Goal: Task Accomplishment & Management: Complete application form

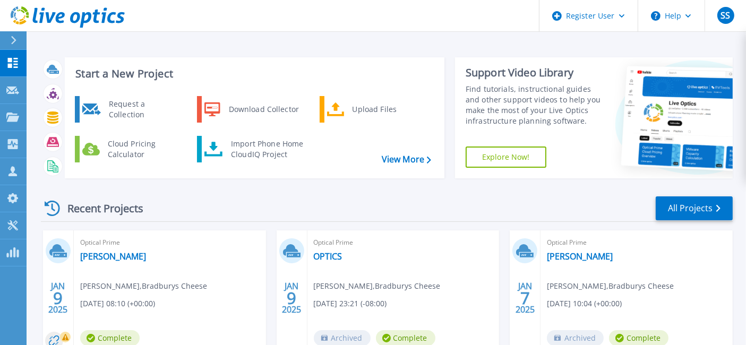
click at [18, 41] on div at bounding box center [18, 40] width 17 height 18
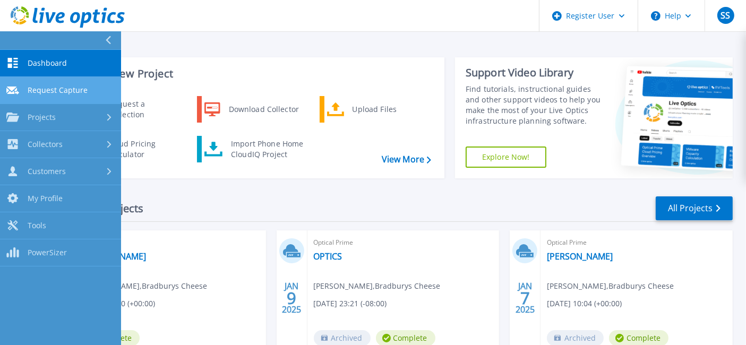
click at [86, 93] on link "Request Capture Request Capture" at bounding box center [60, 90] width 121 height 27
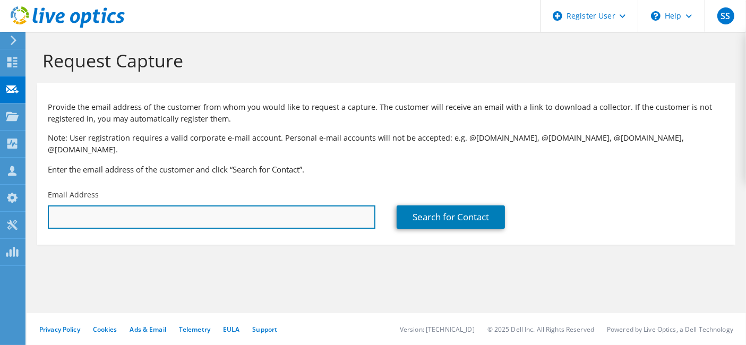
click at [200, 207] on input "text" at bounding box center [211, 216] width 327 height 23
click at [310, 205] on input "text" at bounding box center [211, 216] width 327 height 23
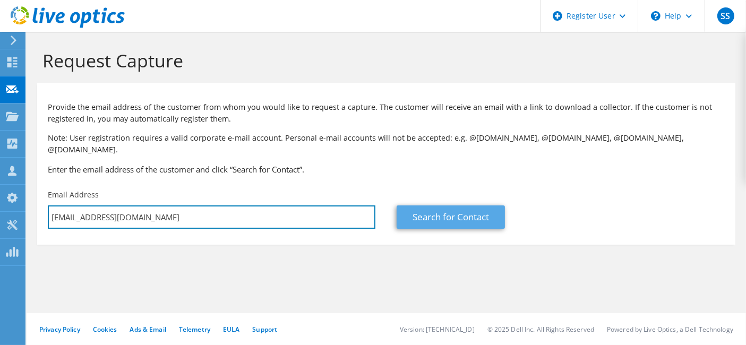
type input "paulcooper@mrmemory.co.uk"
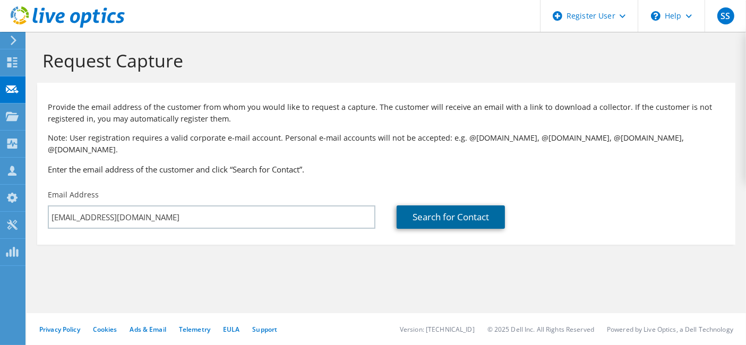
click at [454, 207] on link "Search for Contact" at bounding box center [450, 216] width 108 height 23
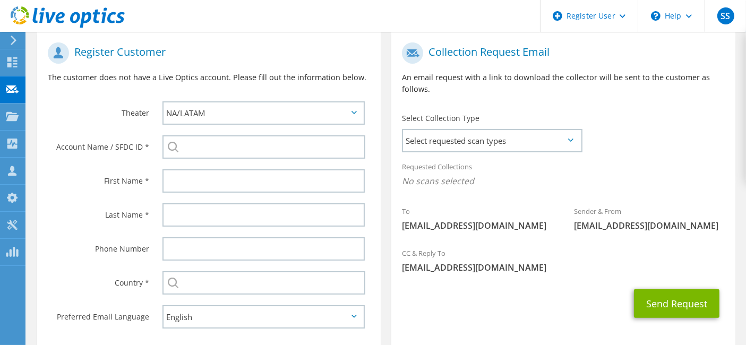
scroll to position [224, 0]
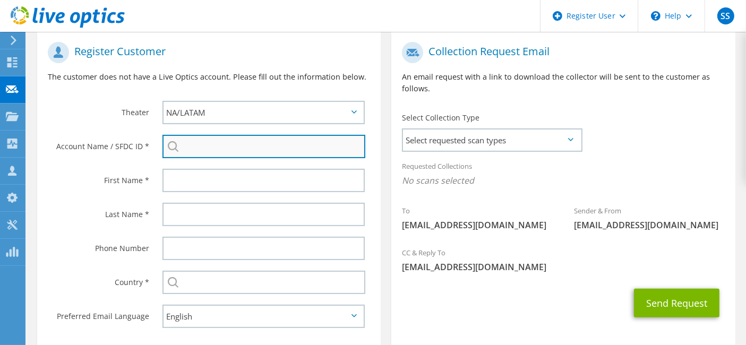
click at [328, 135] on input "search" at bounding box center [263, 146] width 203 height 23
paste input "3400414399"
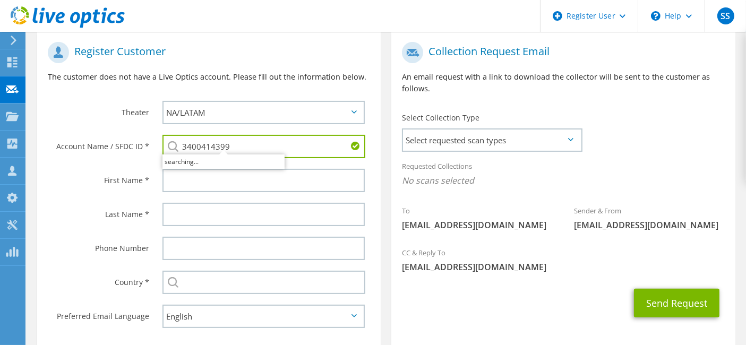
type input "3400414399"
click at [378, 145] on div "3400414399" at bounding box center [266, 146] width 229 height 34
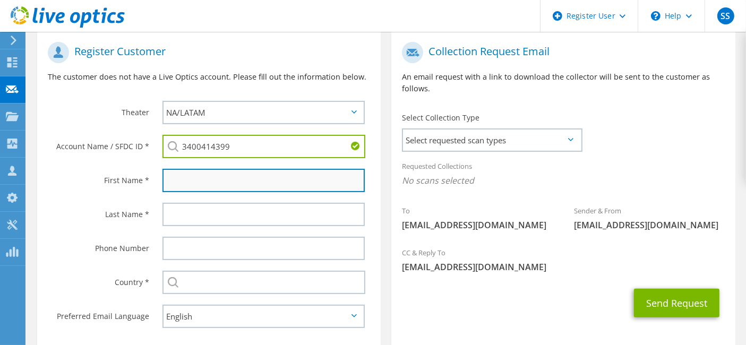
click at [342, 172] on input "text" at bounding box center [263, 180] width 203 height 23
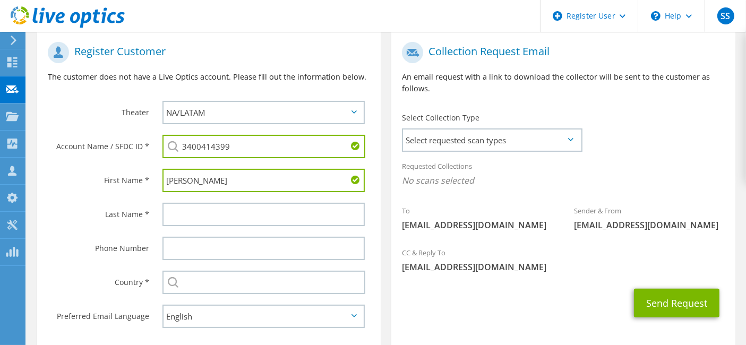
type input "Paul"
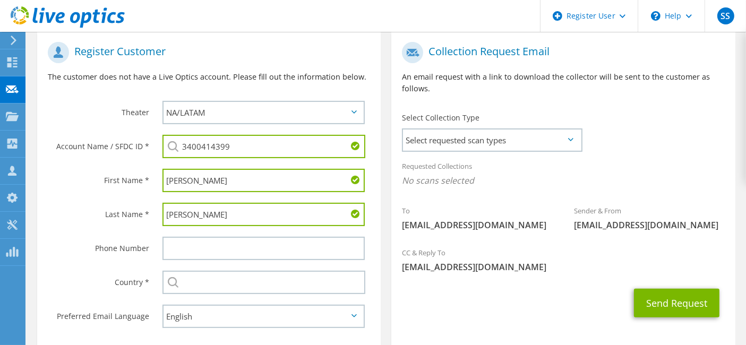
type input "Cooper"
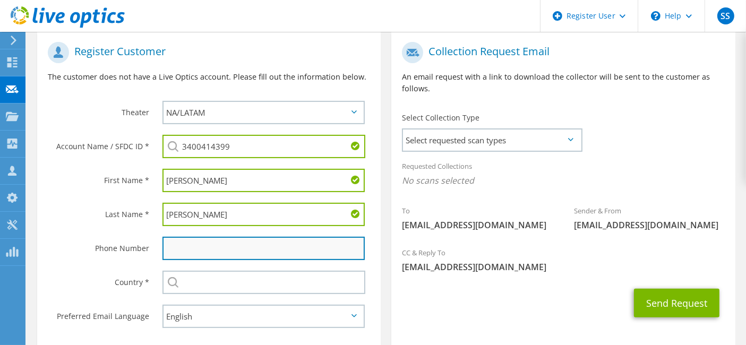
paste input "01903 265 394"
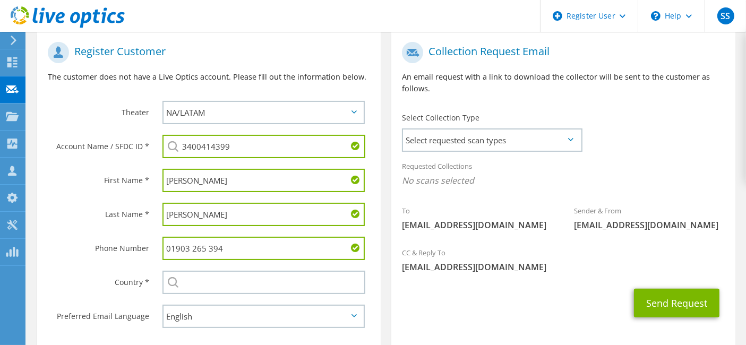
type input "01903 265 394"
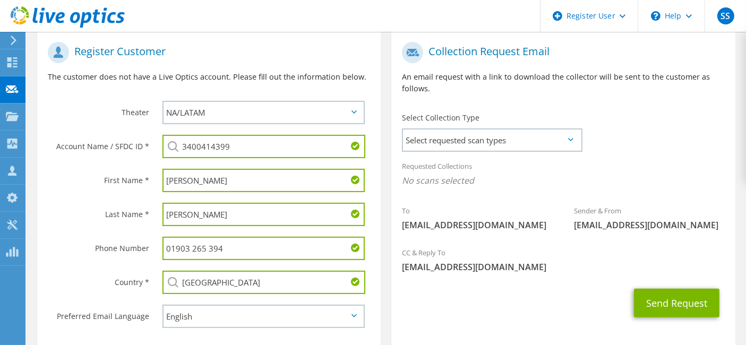
type input "[GEOGRAPHIC_DATA]"
click at [534, 116] on div "Select Collection Type Select requested scan types Server Virtualization Optica…" at bounding box center [491, 131] width 179 height 37
click at [533, 129] on span "Select requested scan types" at bounding box center [491, 139] width 177 height 21
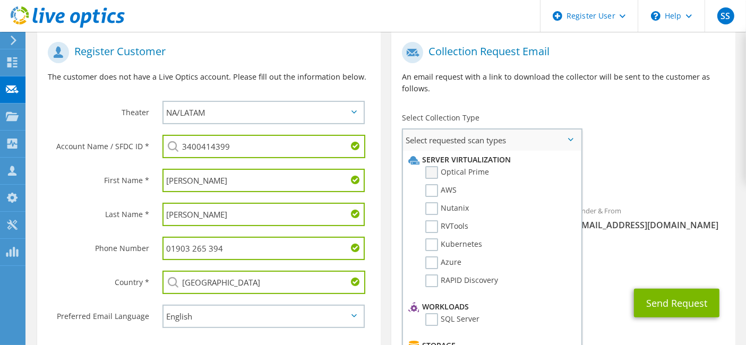
click at [464, 166] on label "Optical Prime" at bounding box center [457, 172] width 64 height 13
click at [0, 0] on input "Optical Prime" at bounding box center [0, 0] width 0 height 0
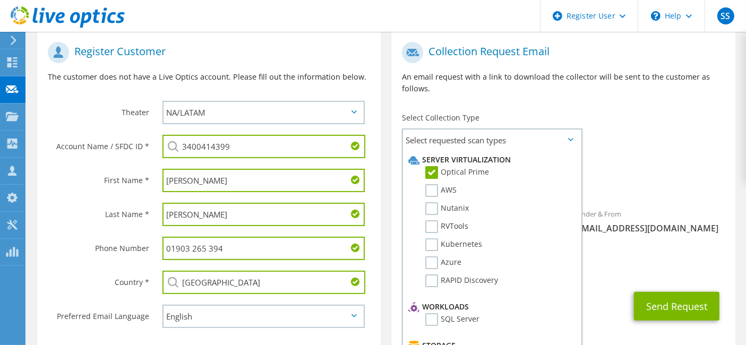
click at [630, 128] on div "To paulcooper@mrmemory.co.uk Sender & From liveoptics@liveoptics.com" at bounding box center [562, 141] width 343 height 208
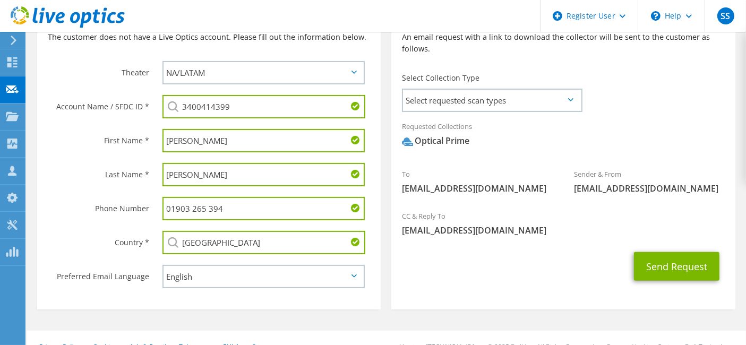
scroll to position [263, 0]
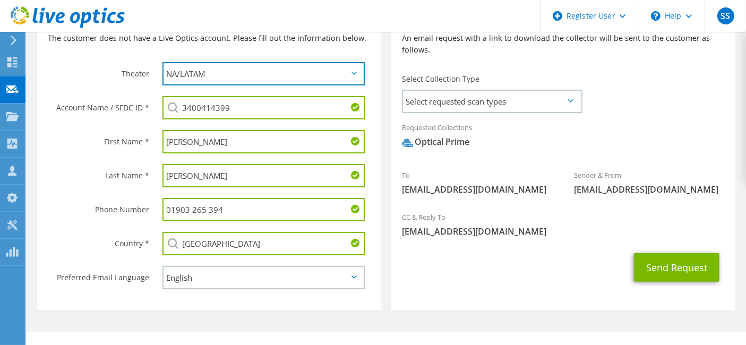
click at [317, 62] on select "APJ EMEA NA/LATAM" at bounding box center [263, 73] width 203 height 23
select select "2"
click at [162, 62] on select "APJ EMEA NA/LATAM" at bounding box center [263, 73] width 203 height 23
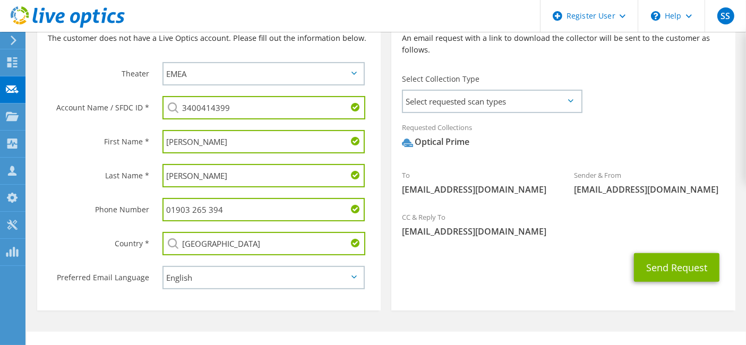
click at [487, 226] on span "[EMAIL_ADDRESS][DOMAIN_NAME]" at bounding box center [563, 232] width 322 height 12
click at [631, 206] on div "CC & Reply To Syed.Shafi2@dell.com" at bounding box center [562, 224] width 343 height 37
click at [704, 260] on button "Send Request" at bounding box center [676, 267] width 85 height 29
